Goal: Task Accomplishment & Management: Complete application form

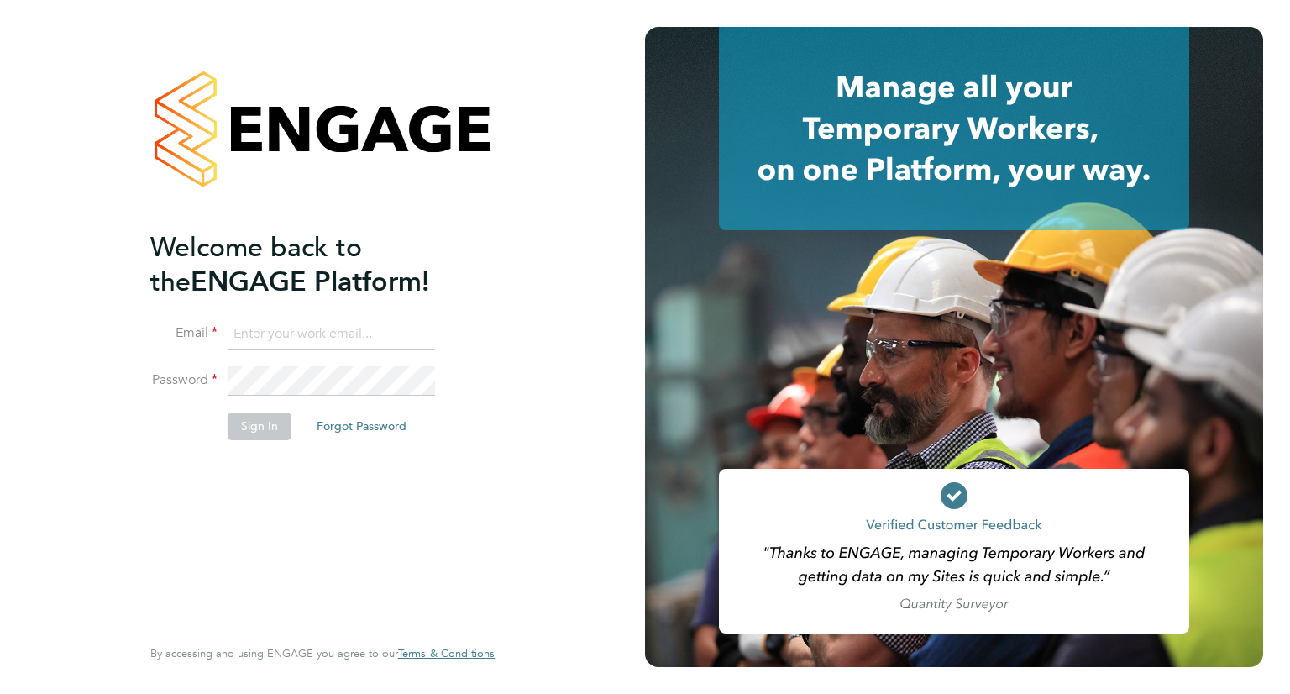
click at [289, 343] on input at bounding box center [331, 334] width 207 height 30
type input "odhran.mccarthy@buildrec.com"
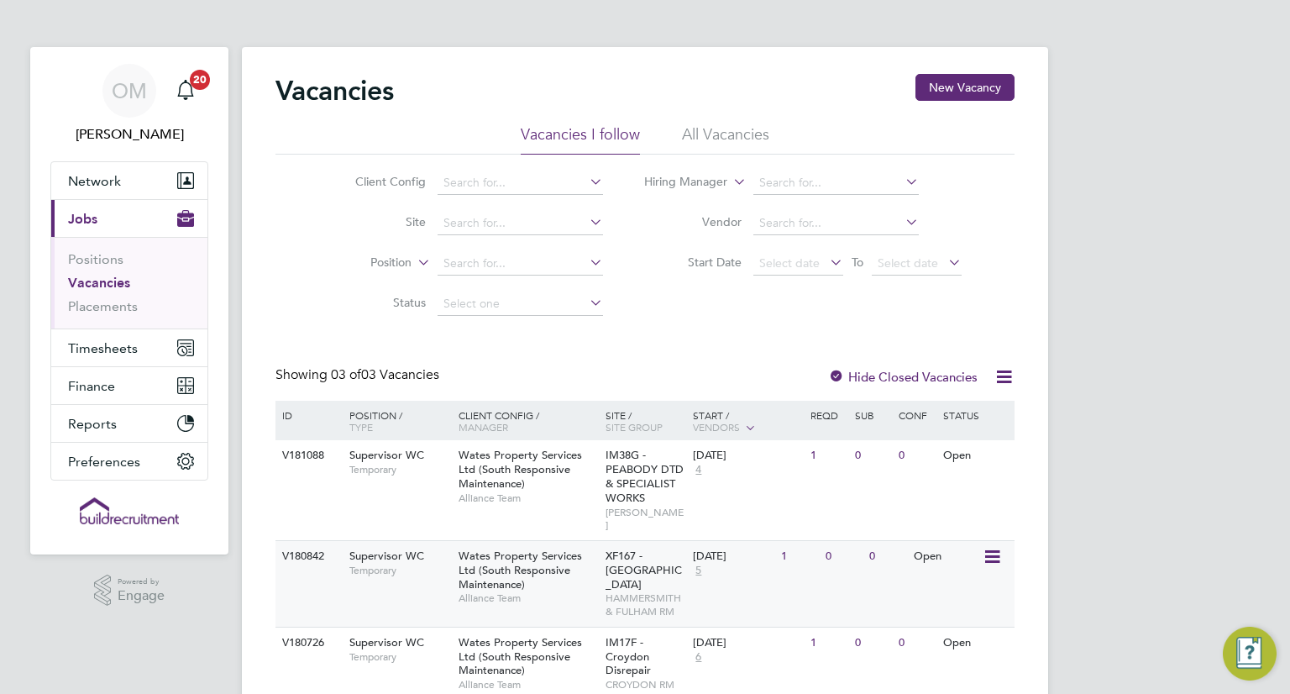
click at [553, 571] on div "Wates Property Services Ltd (South Responsive Maintenance) Alliance Team" at bounding box center [527, 577] width 147 height 72
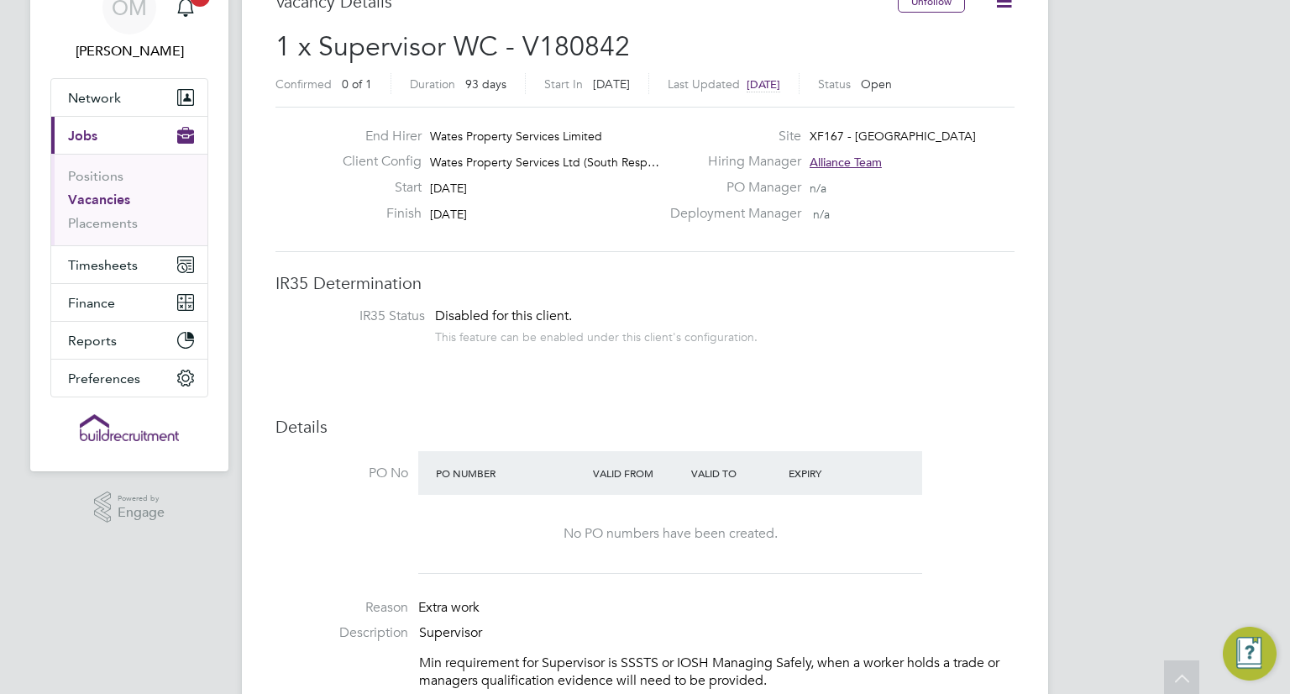
scroll to position [3, 0]
